Goal: Go to known website: Access a specific website the user already knows

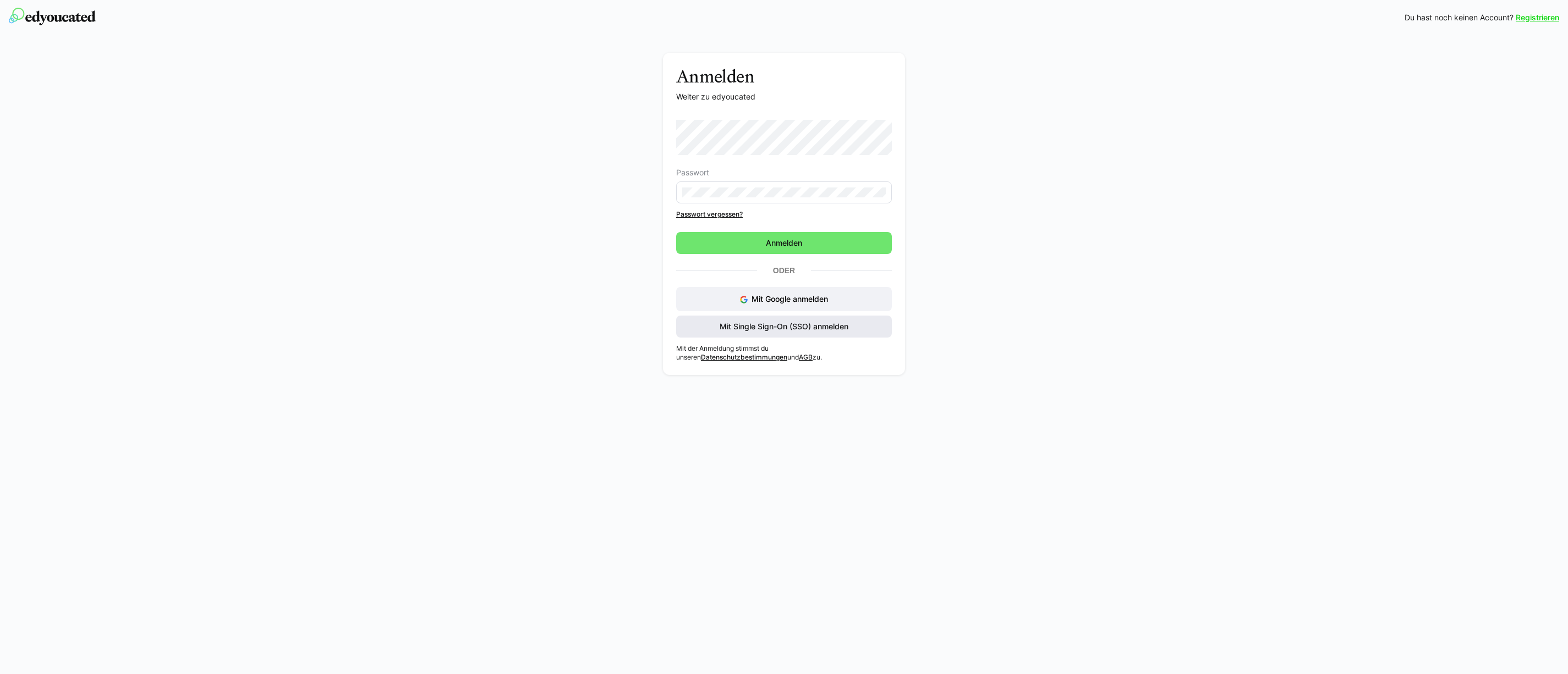
click at [773, 328] on span "Mit Single Sign-On (SSO) anmelden" at bounding box center [784, 327] width 132 height 11
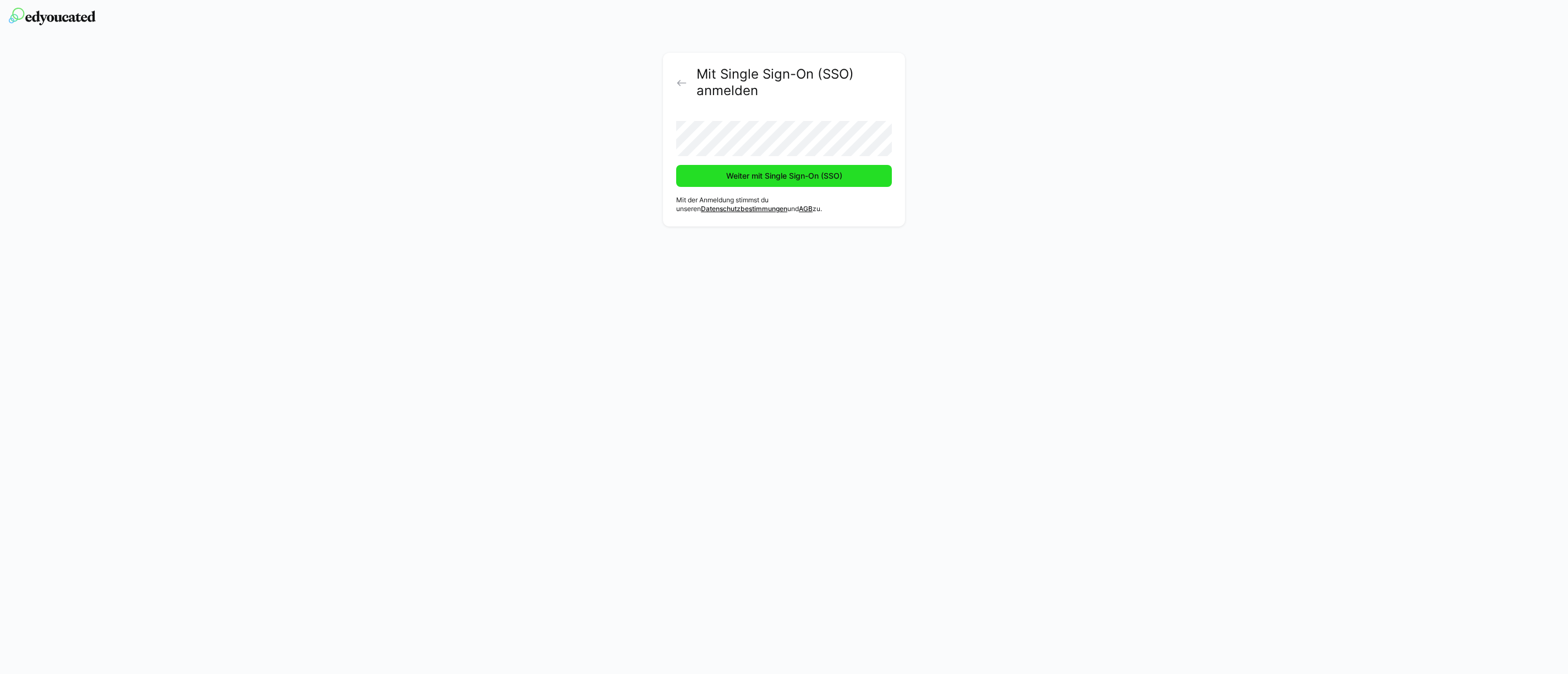
click at [773, 183] on span "Weiter mit Single Sign-On (SSO)" at bounding box center [784, 176] width 215 height 22
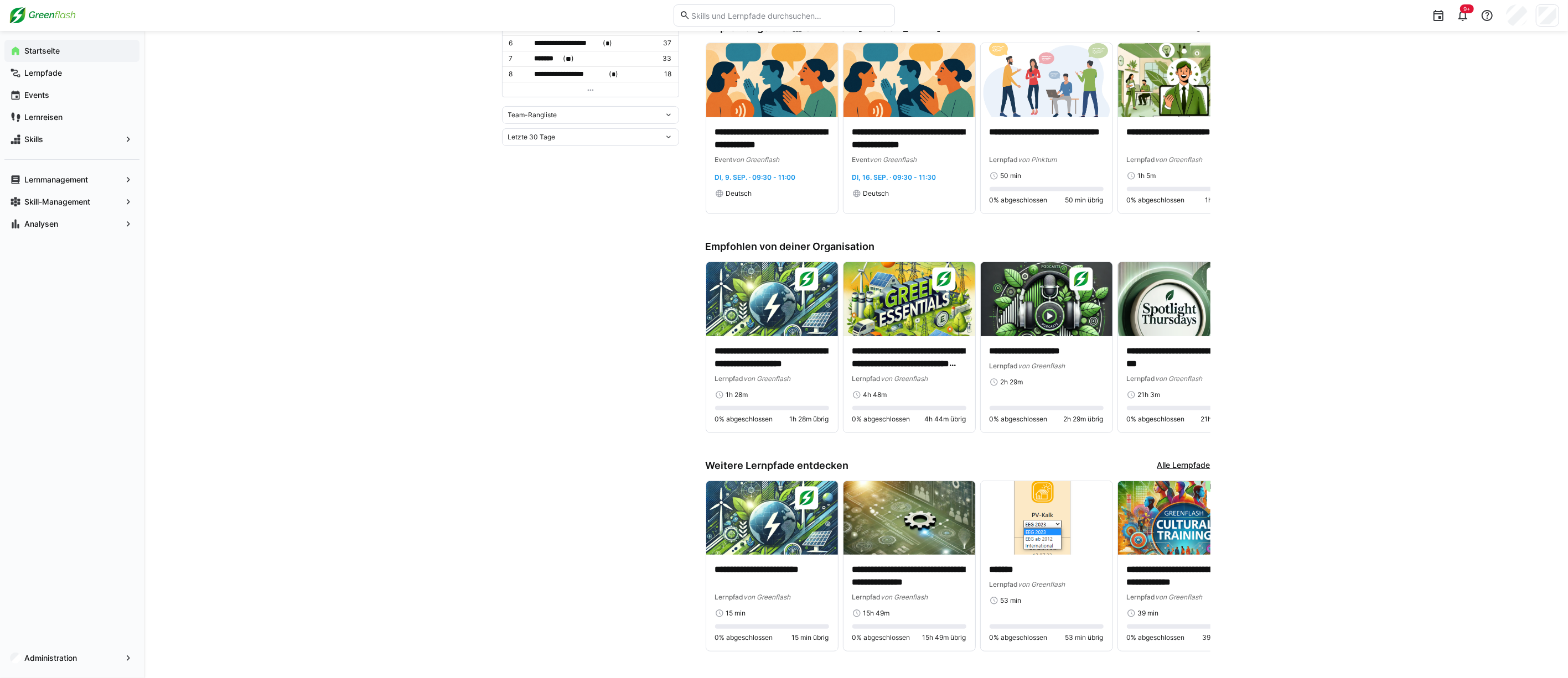
scroll to position [471, 0]
